Goal: Find specific page/section: Find specific page/section

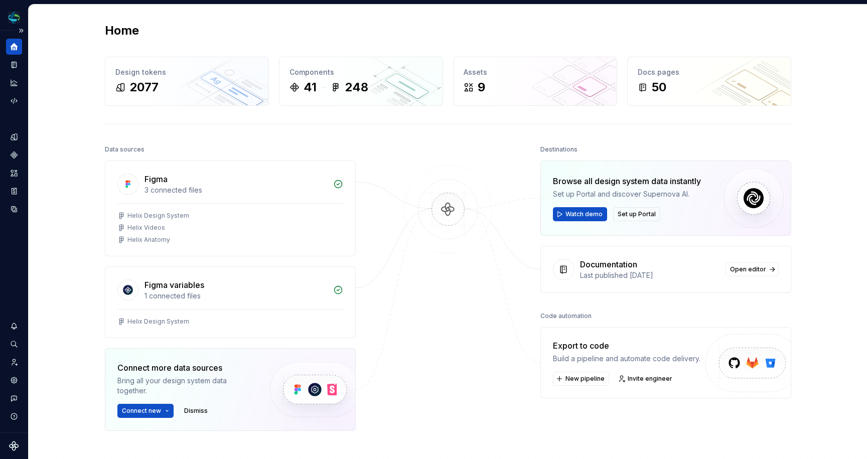
click at [12, 50] on icon "Home" at bounding box center [15, 47] width 8 height 8
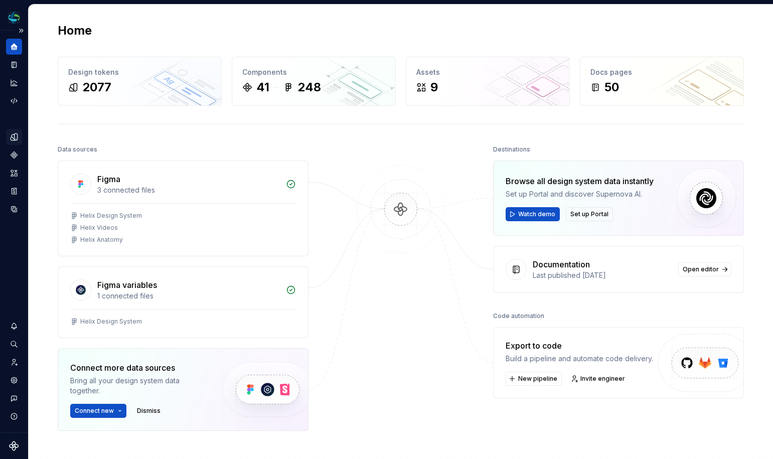
click at [13, 140] on icon "Design tokens" at bounding box center [14, 136] width 7 height 7
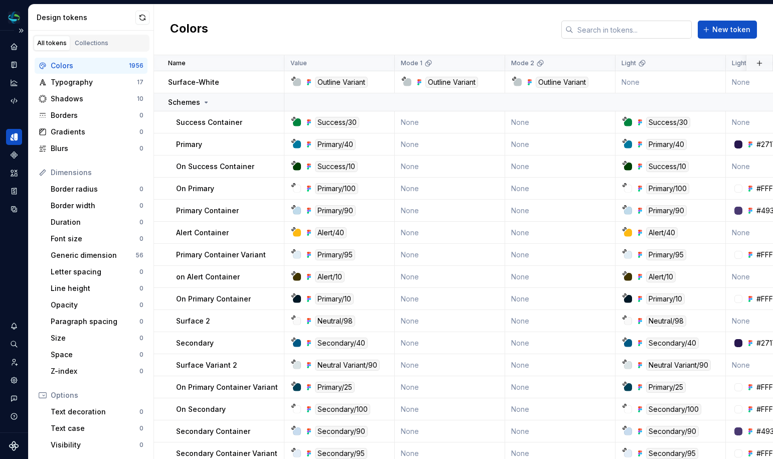
click at [600, 30] on input "text" at bounding box center [632, 30] width 118 height 18
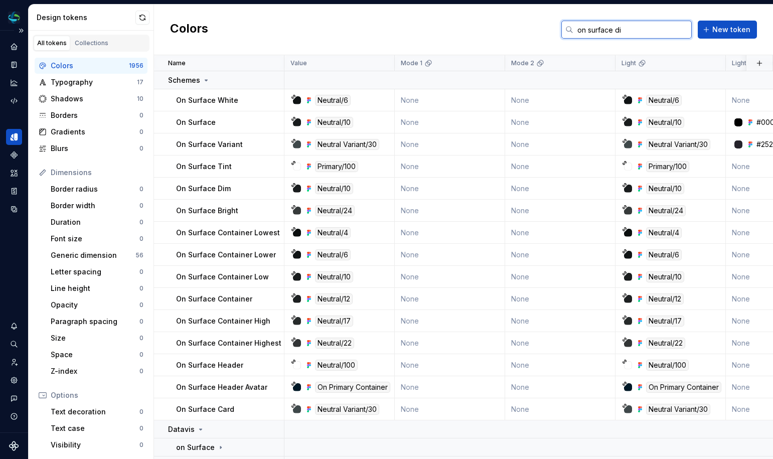
type input "on surface dim"
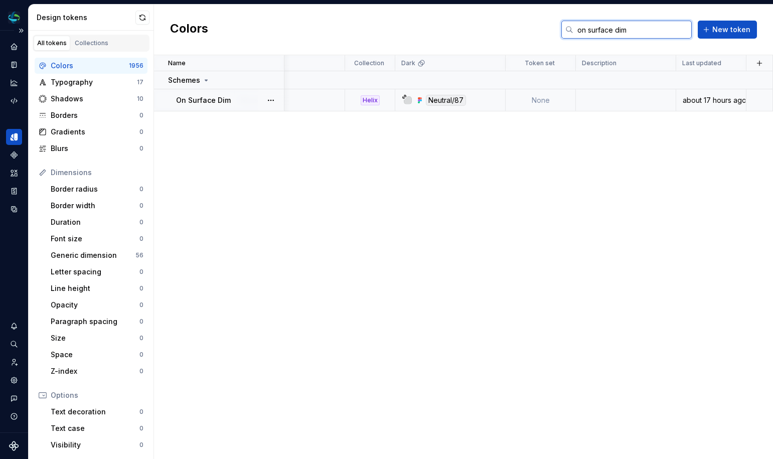
scroll to position [0, 1264]
click at [662, 36] on input "on surface dim" at bounding box center [632, 30] width 118 height 18
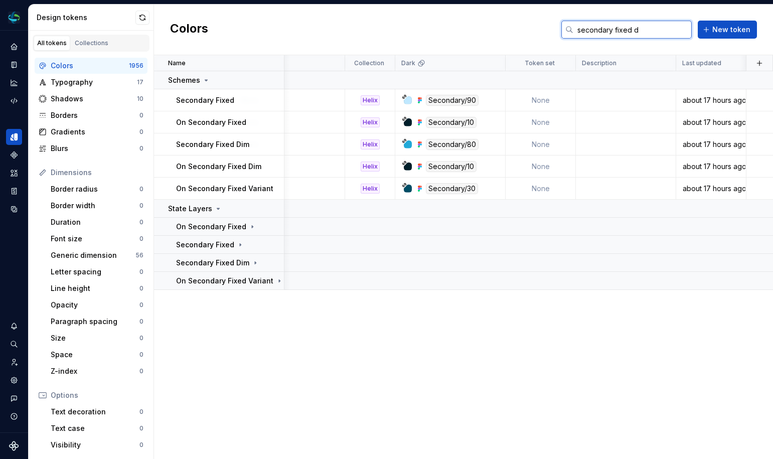
type input "secondary fixed di"
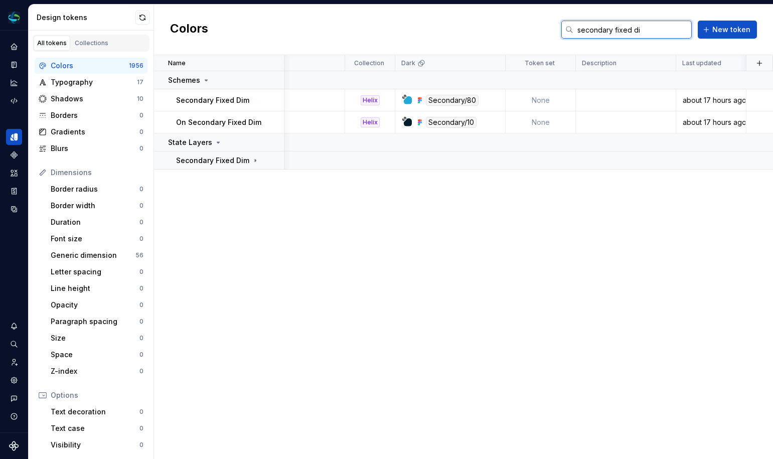
click at [683, 31] on input "secondary fixed di" at bounding box center [632, 30] width 118 height 18
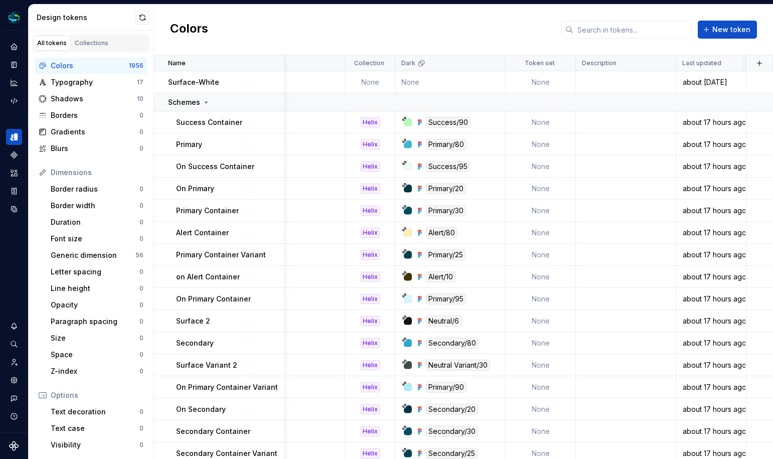
click at [469, 42] on div "Colors New token" at bounding box center [463, 30] width 619 height 51
click at [12, 379] on icon "Settings" at bounding box center [14, 380] width 9 height 9
